Goal: Transaction & Acquisition: Purchase product/service

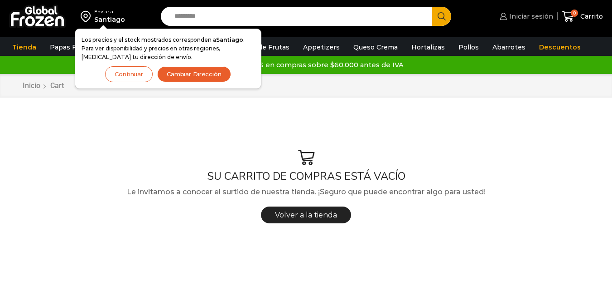
click at [538, 16] on span "Iniciar sesión" at bounding box center [530, 16] width 46 height 9
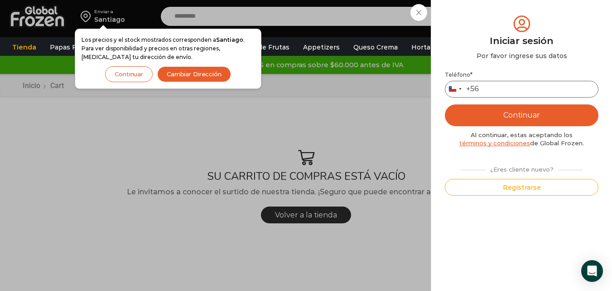
click at [529, 92] on input "Teléfono *" at bounding box center [522, 89] width 154 height 17
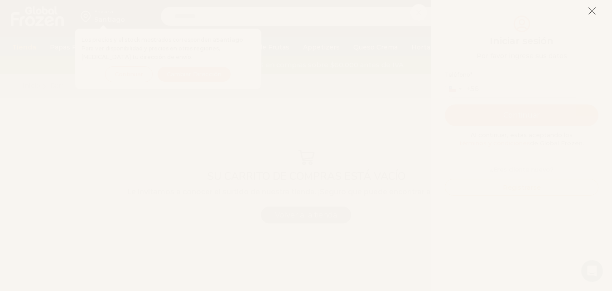
click at [592, 13] on icon at bounding box center [592, 11] width 8 height 8
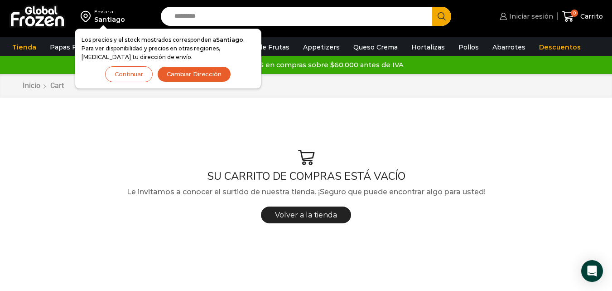
click at [534, 15] on span "Iniciar sesión" at bounding box center [530, 16] width 46 height 9
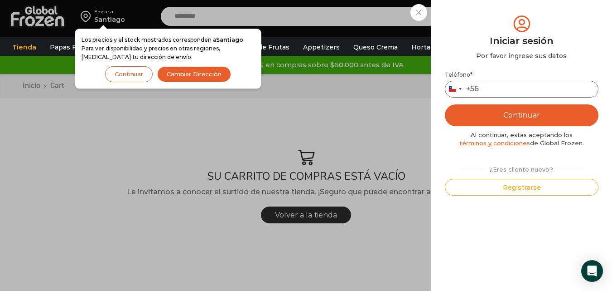
click at [513, 95] on input "Teléfono *" at bounding box center [522, 89] width 154 height 17
type input "*********"
click at [513, 117] on button "Continuar" at bounding box center [522, 115] width 154 height 22
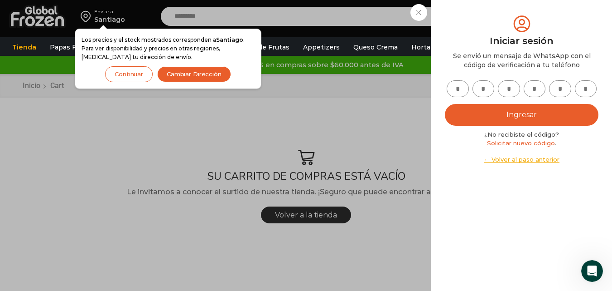
click at [460, 89] on input "text" at bounding box center [458, 88] width 22 height 17
type input "*"
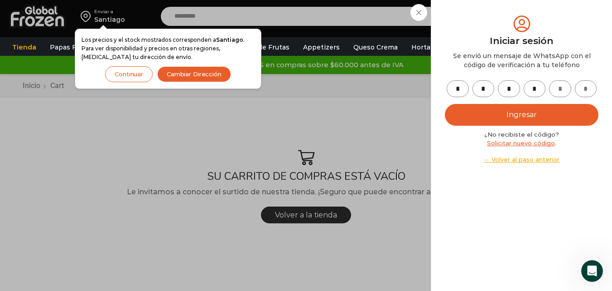
type input "*"
click at [488, 108] on button "Ingresar" at bounding box center [522, 115] width 154 height 22
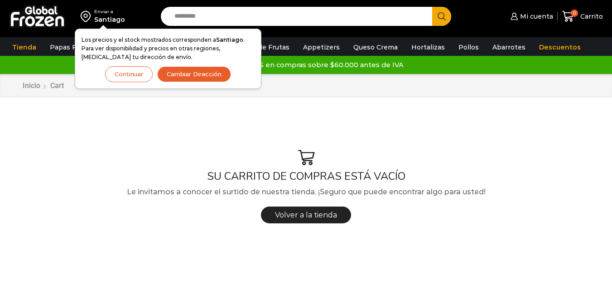
click at [136, 73] on button "Continuar" at bounding box center [129, 74] width 48 height 16
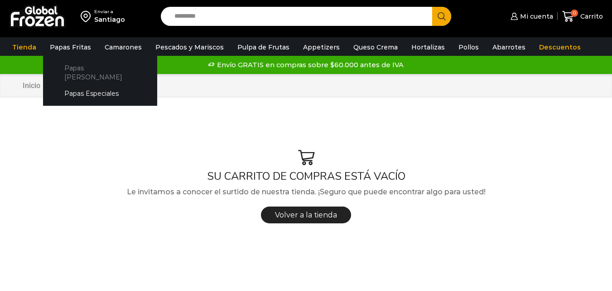
click at [77, 64] on link "Papas [PERSON_NAME]" at bounding box center [100, 72] width 96 height 26
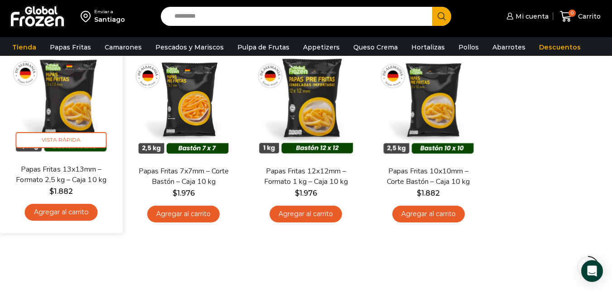
scroll to position [91, 0]
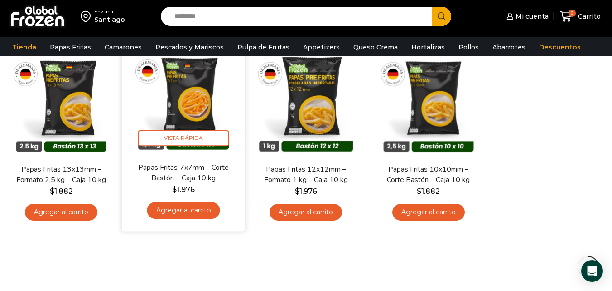
click at [179, 212] on link "Agregar al carrito" at bounding box center [183, 210] width 73 height 17
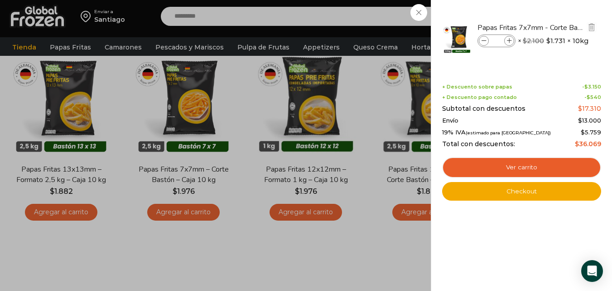
click at [509, 43] on icon at bounding box center [509, 41] width 5 height 5
type input "*"
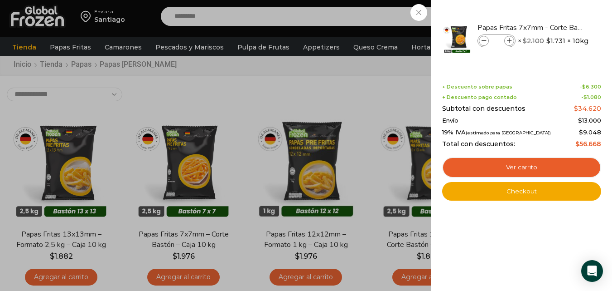
scroll to position [0, 0]
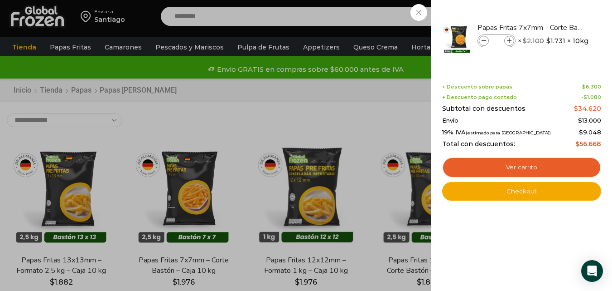
click at [558, 27] on div "2 Carrito 2 2 Shopping Cart *" at bounding box center [580, 16] width 45 height 21
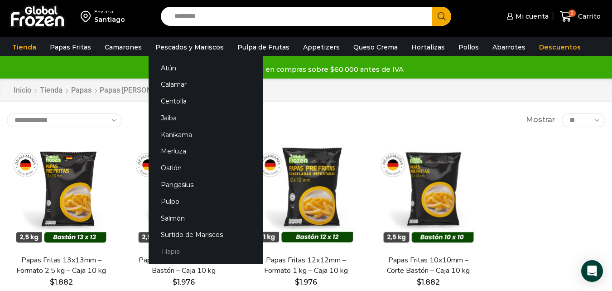
click at [169, 250] on link "Tilapia" at bounding box center [206, 251] width 114 height 17
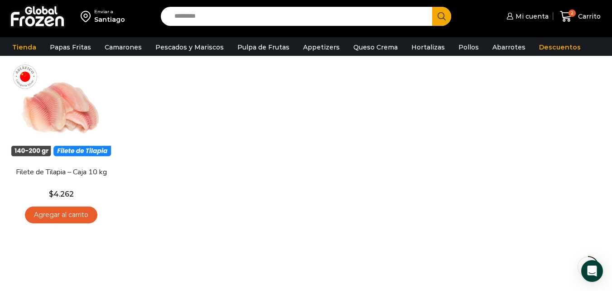
scroll to position [91, 0]
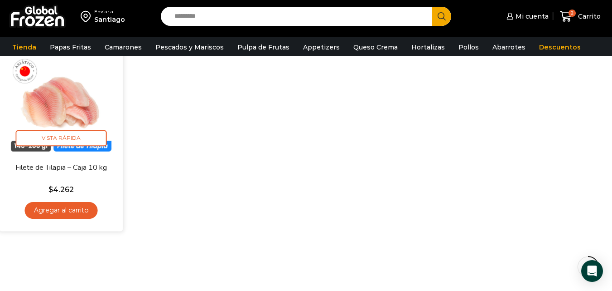
click at [74, 213] on link "Agregar al carrito" at bounding box center [61, 210] width 73 height 17
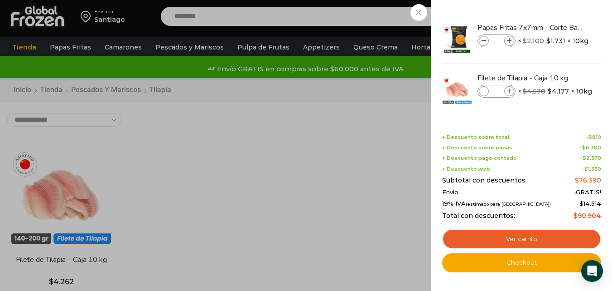
scroll to position [0, 0]
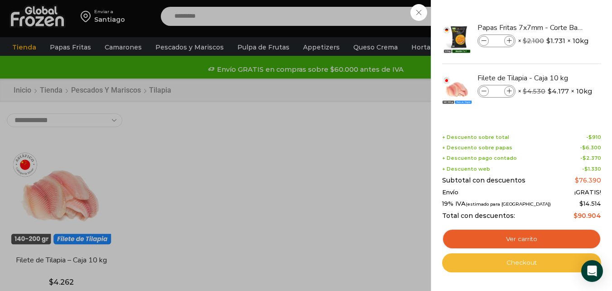
click at [513, 266] on link "Checkout" at bounding box center [521, 262] width 159 height 19
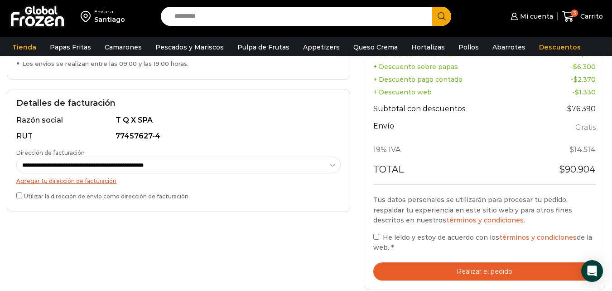
scroll to position [272, 0]
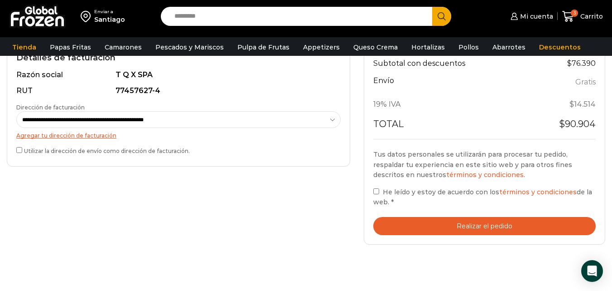
click at [466, 222] on button "Realizar el pedido" at bounding box center [485, 226] width 223 height 19
